Goal: Transaction & Acquisition: Purchase product/service

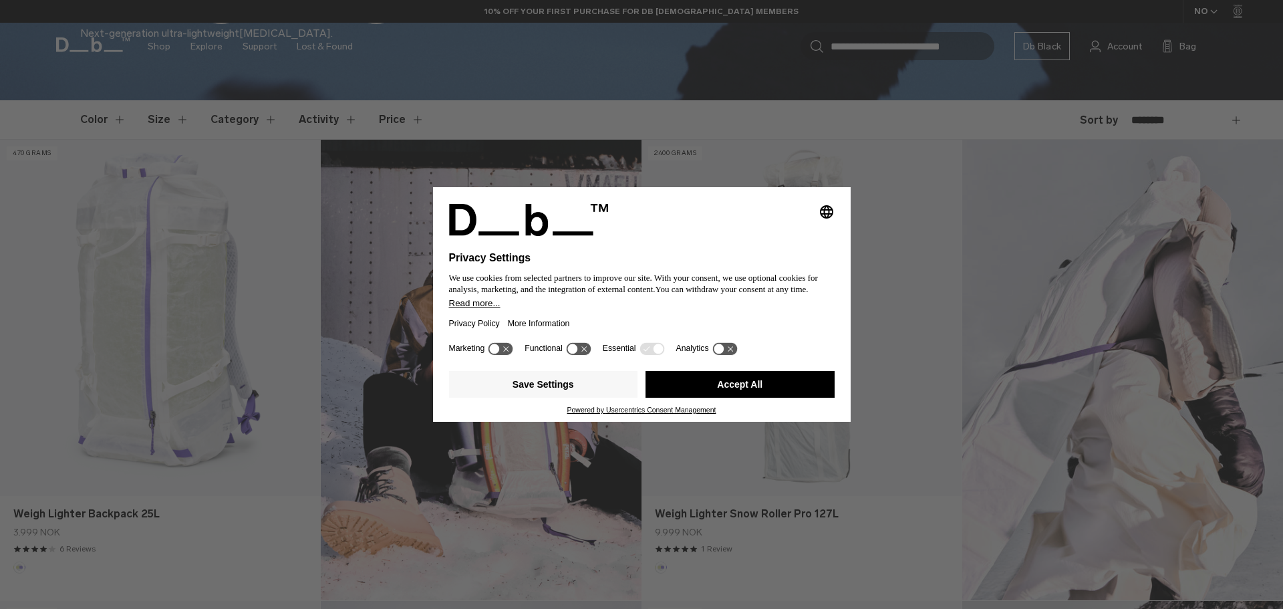
click at [725, 385] on button "Accept All" at bounding box center [740, 384] width 189 height 27
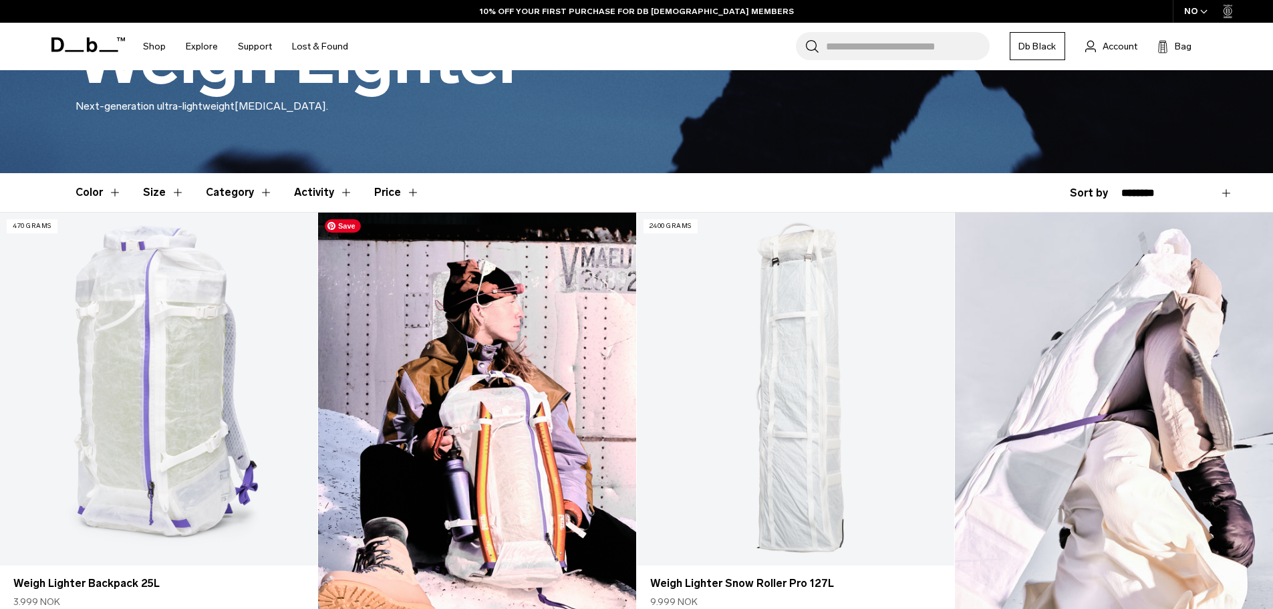
scroll to position [297, 0]
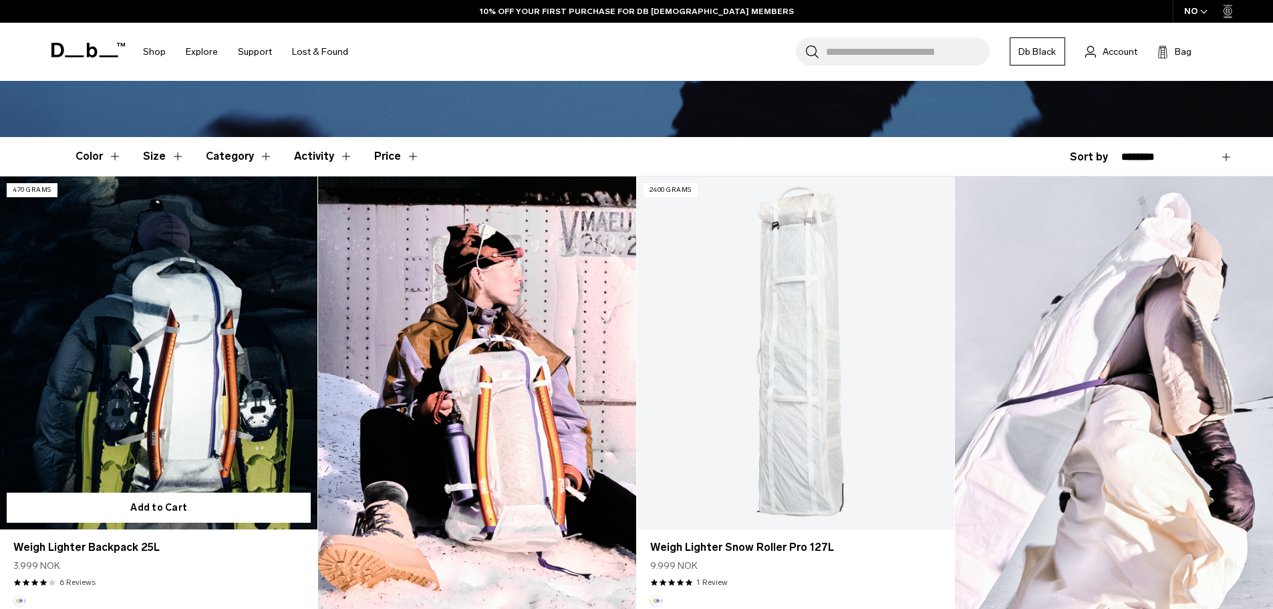
click at [142, 318] on link "Weigh Lighter Backpack 25L" at bounding box center [159, 352] width 318 height 353
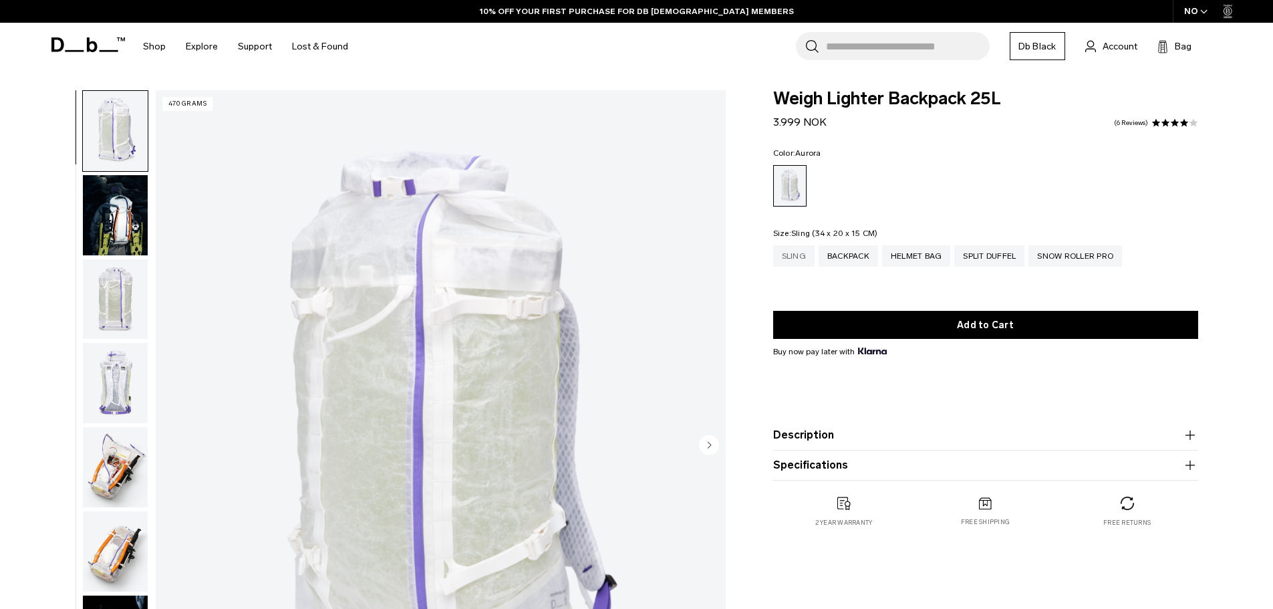
click at [793, 257] on div "Sling" at bounding box center [793, 255] width 41 height 21
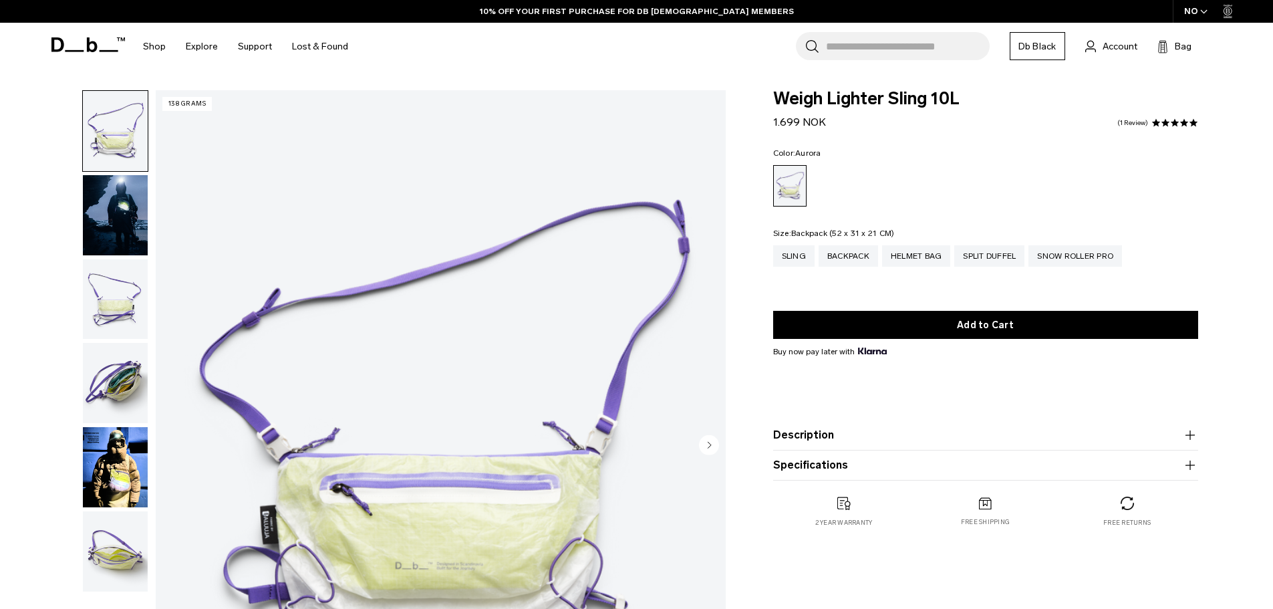
click at [852, 255] on div "Backpack" at bounding box center [848, 255] width 59 height 21
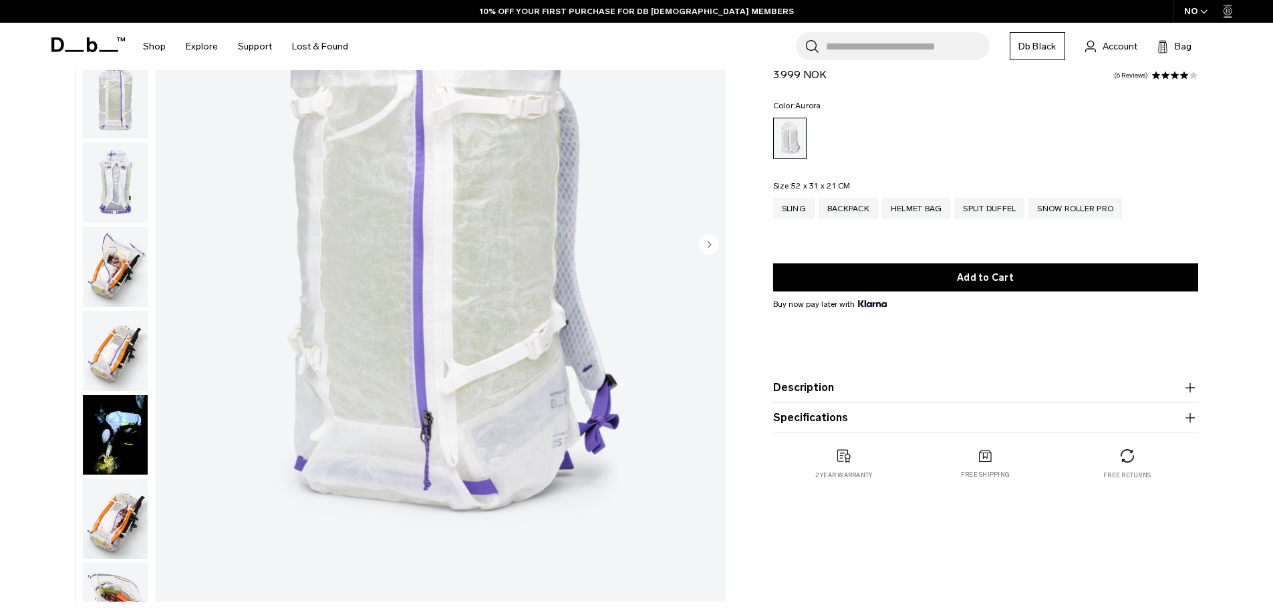
click at [814, 388] on button "Description" at bounding box center [985, 388] width 425 height 16
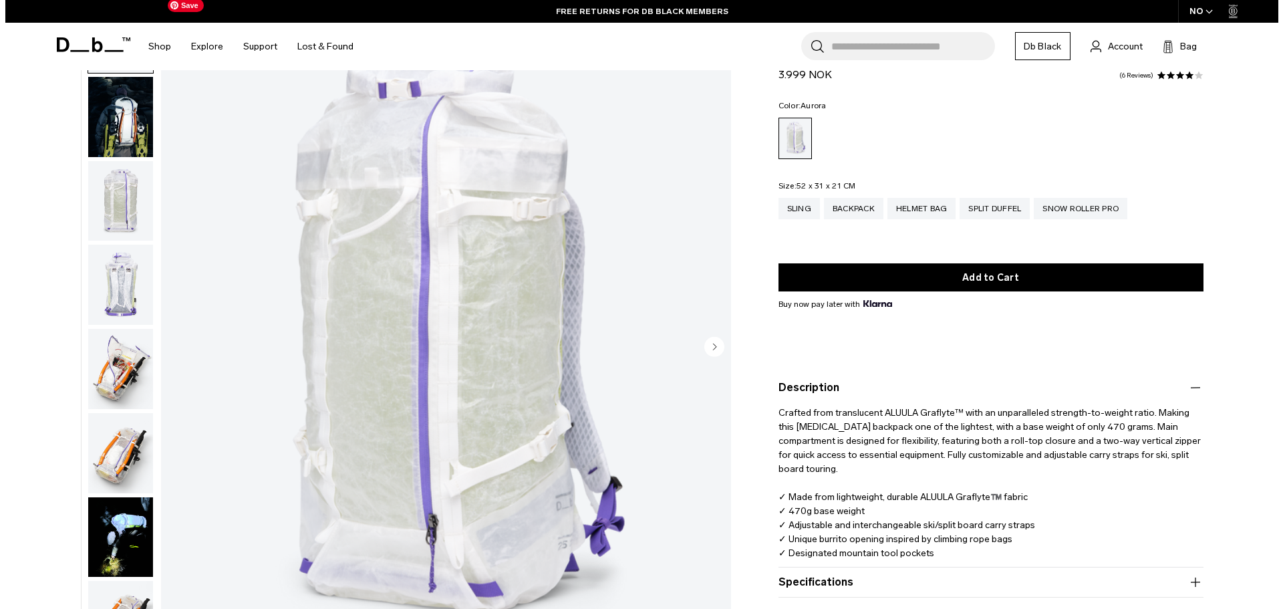
scroll to position [134, 0]
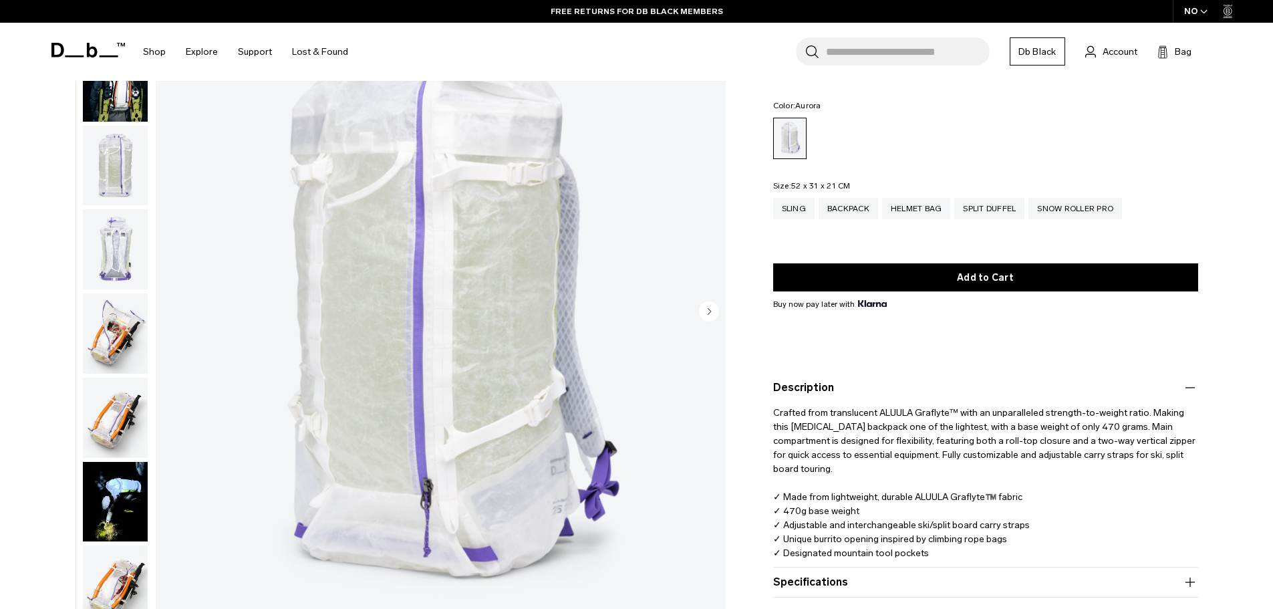
click at [579, 322] on img "1 / 18" at bounding box center [441, 313] width 570 height 712
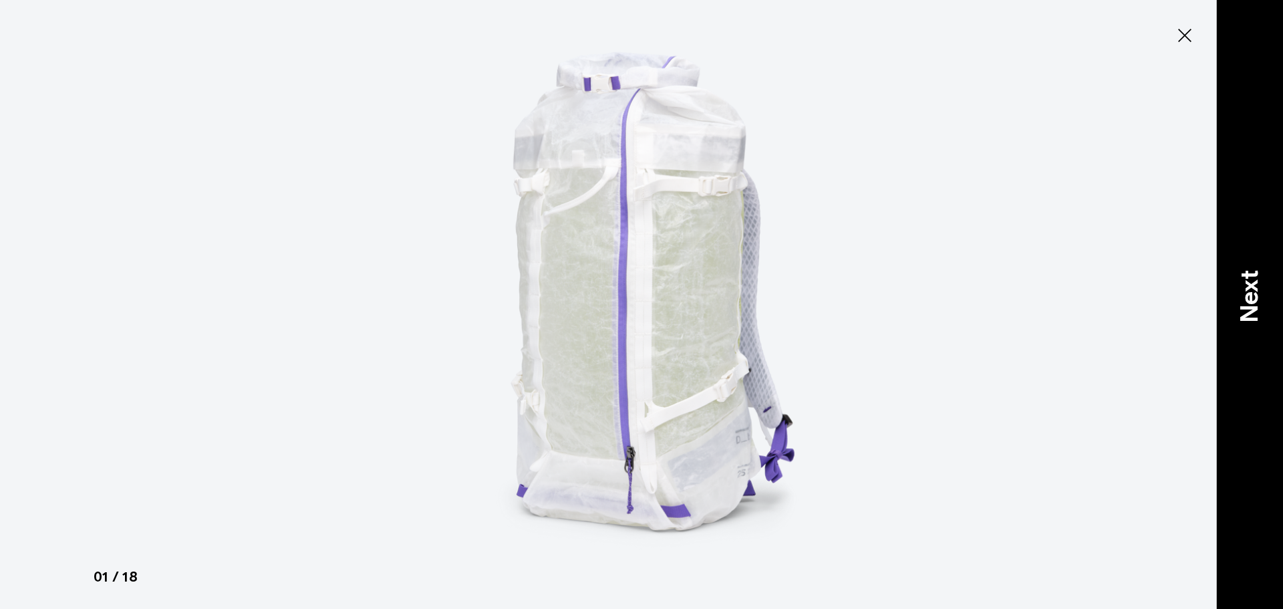
click at [1244, 291] on p "Next" at bounding box center [1250, 296] width 36 height 53
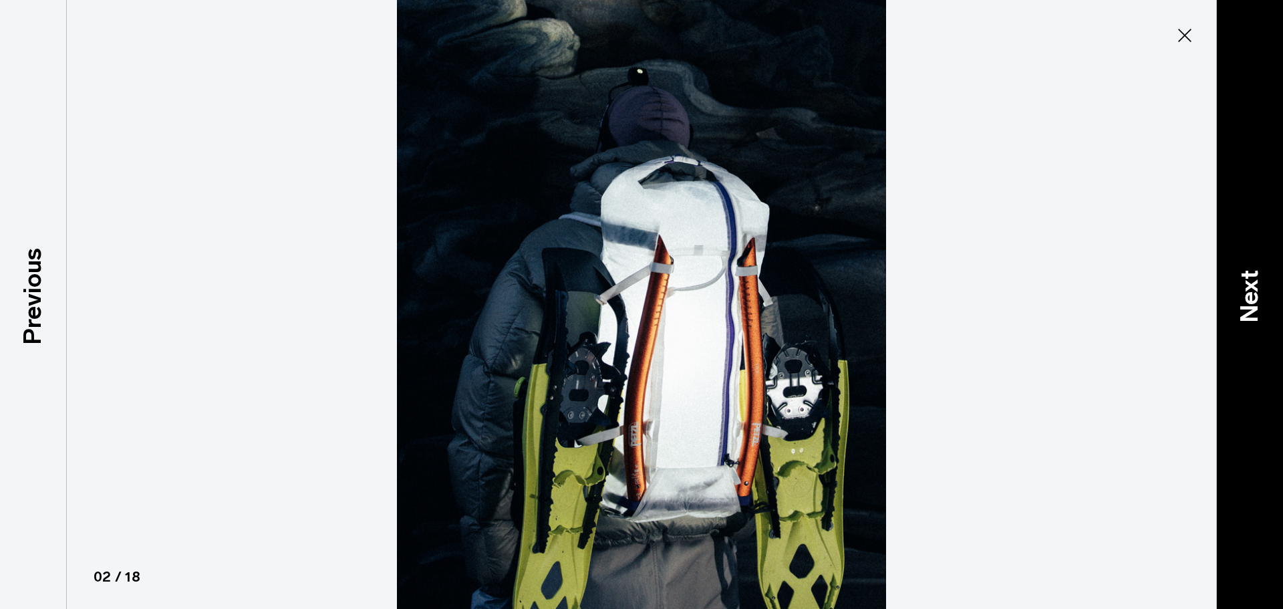
click at [1244, 291] on p "Next" at bounding box center [1250, 296] width 36 height 53
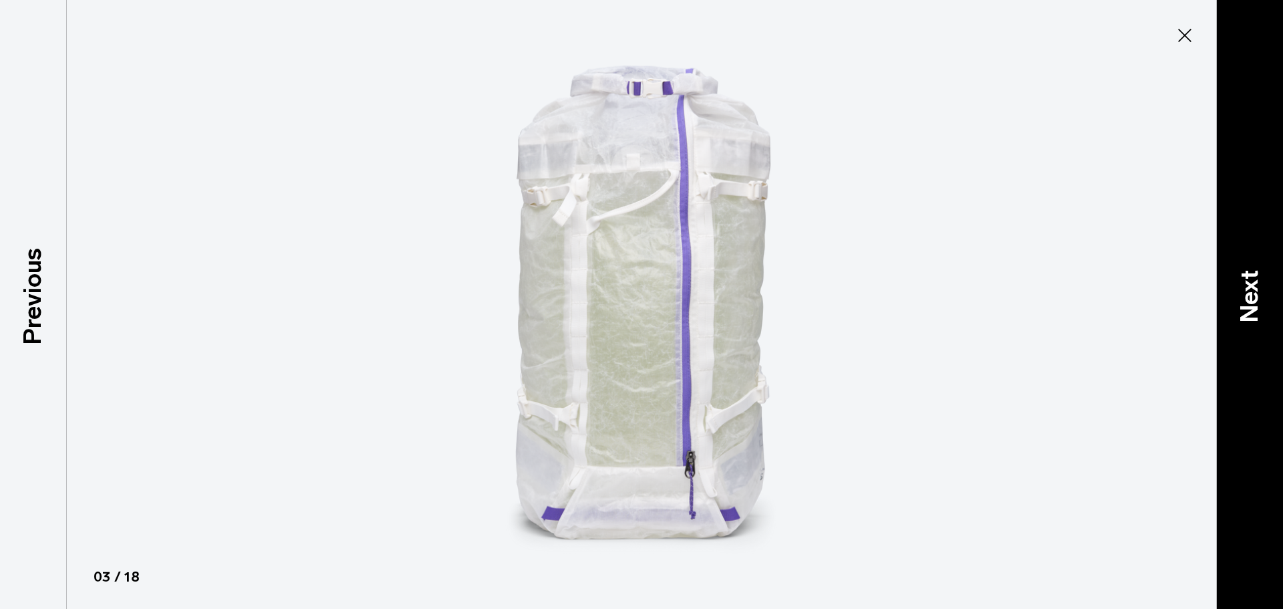
click at [1244, 291] on p "Next" at bounding box center [1250, 296] width 36 height 53
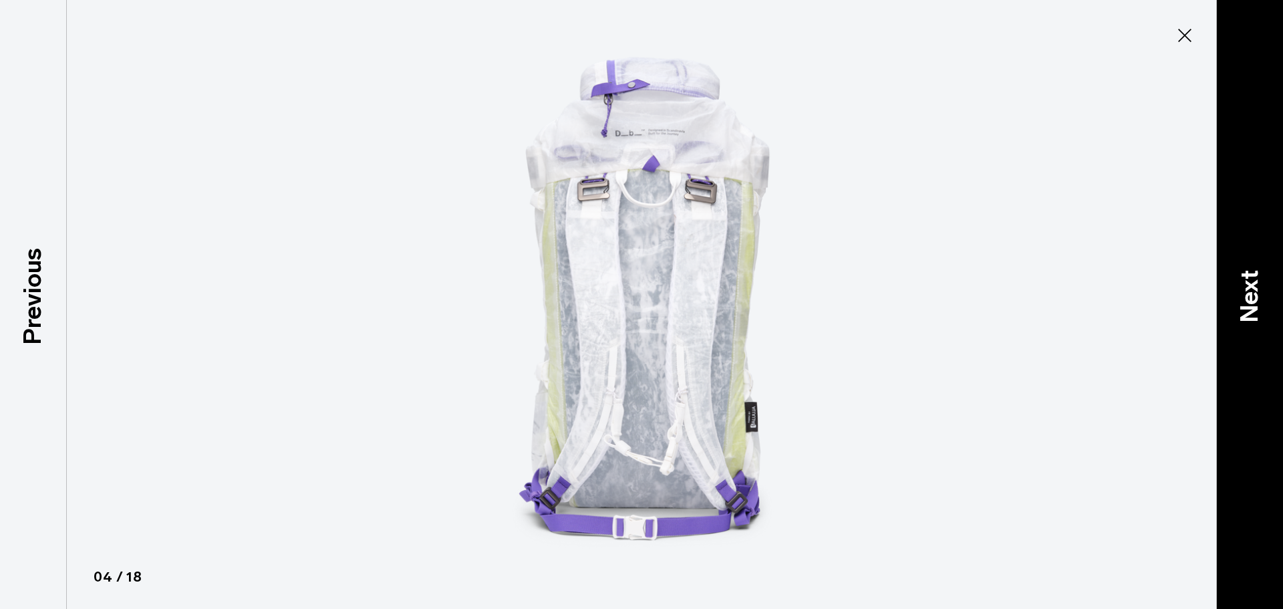
click at [1251, 283] on p "Next" at bounding box center [1250, 296] width 36 height 53
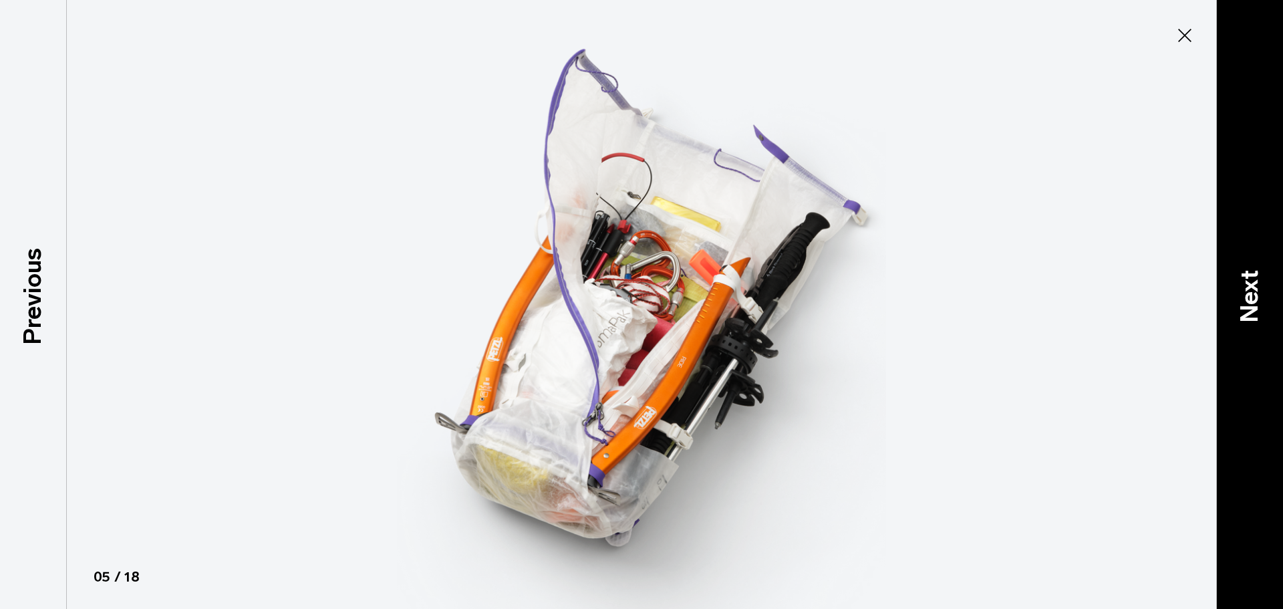
click at [1249, 295] on p "Next" at bounding box center [1250, 296] width 36 height 53
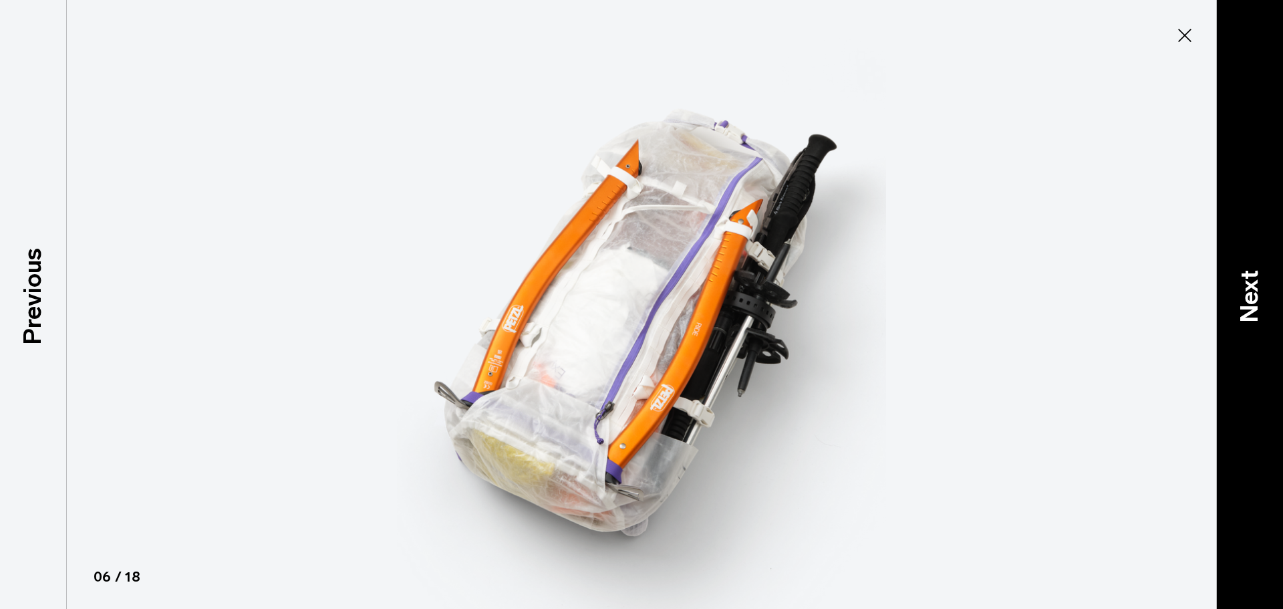
click at [1249, 295] on p "Next" at bounding box center [1250, 296] width 36 height 53
